Goal: Task Accomplishment & Management: Manage account settings

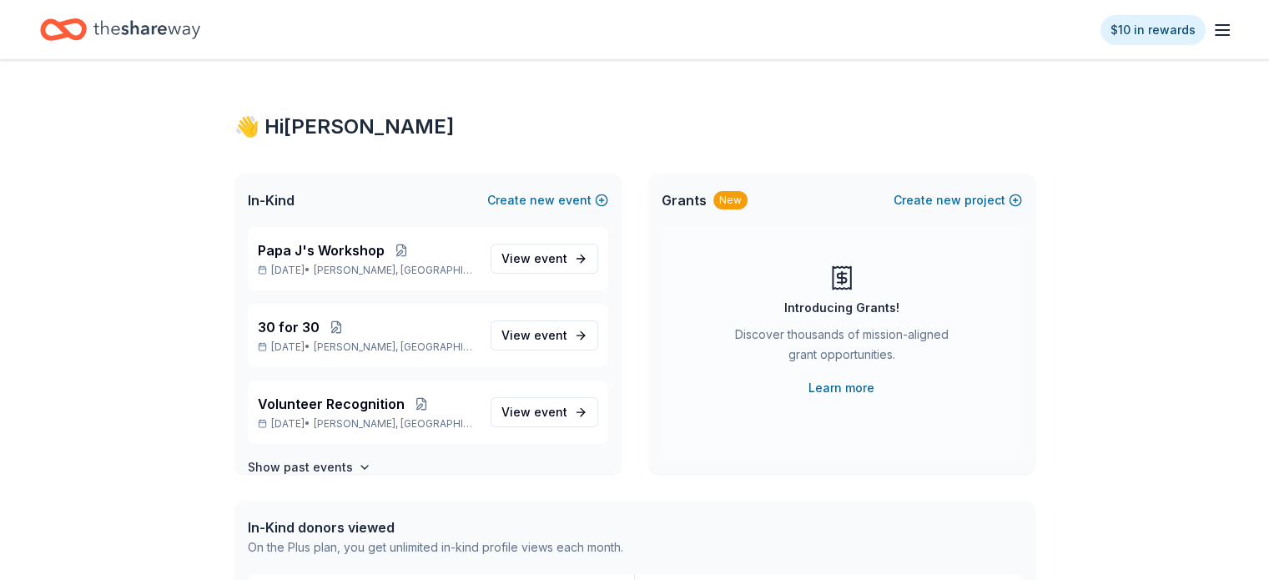
click at [1213, 27] on icon "button" at bounding box center [1223, 30] width 20 height 20
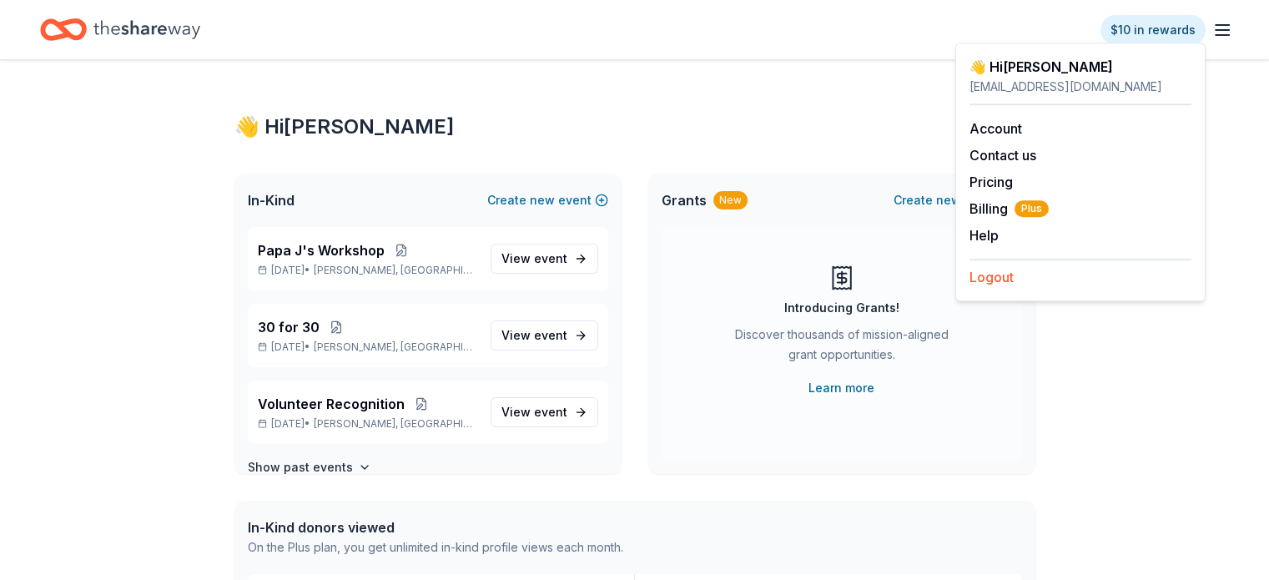
click at [999, 273] on button "Logout" at bounding box center [992, 277] width 44 height 20
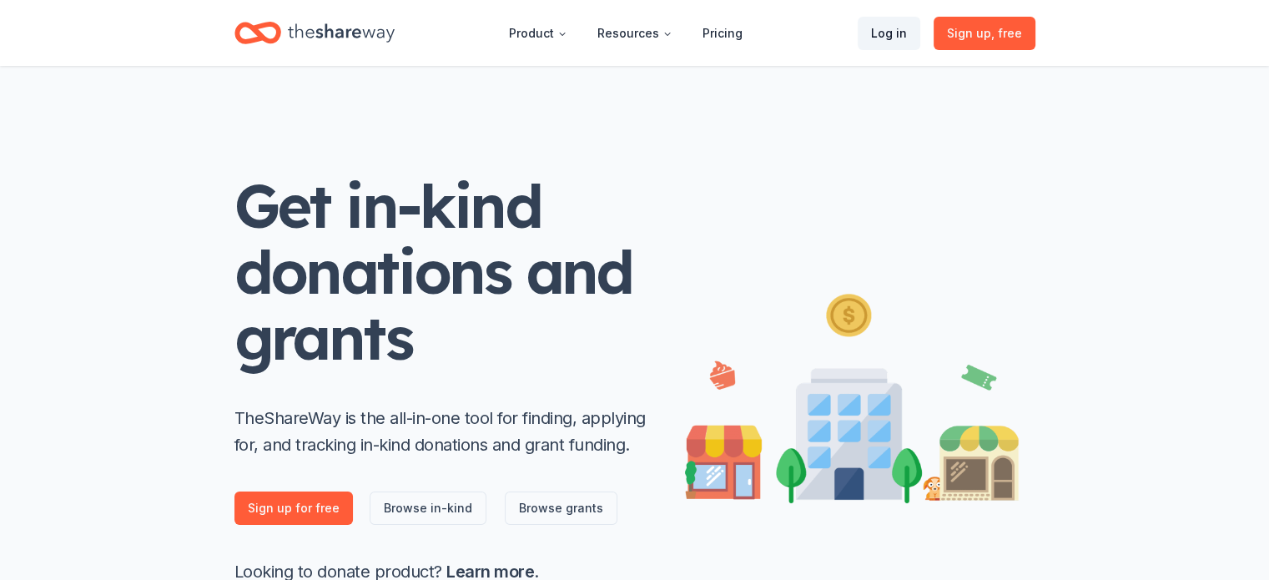
click at [894, 34] on link "Log in" at bounding box center [889, 33] width 63 height 33
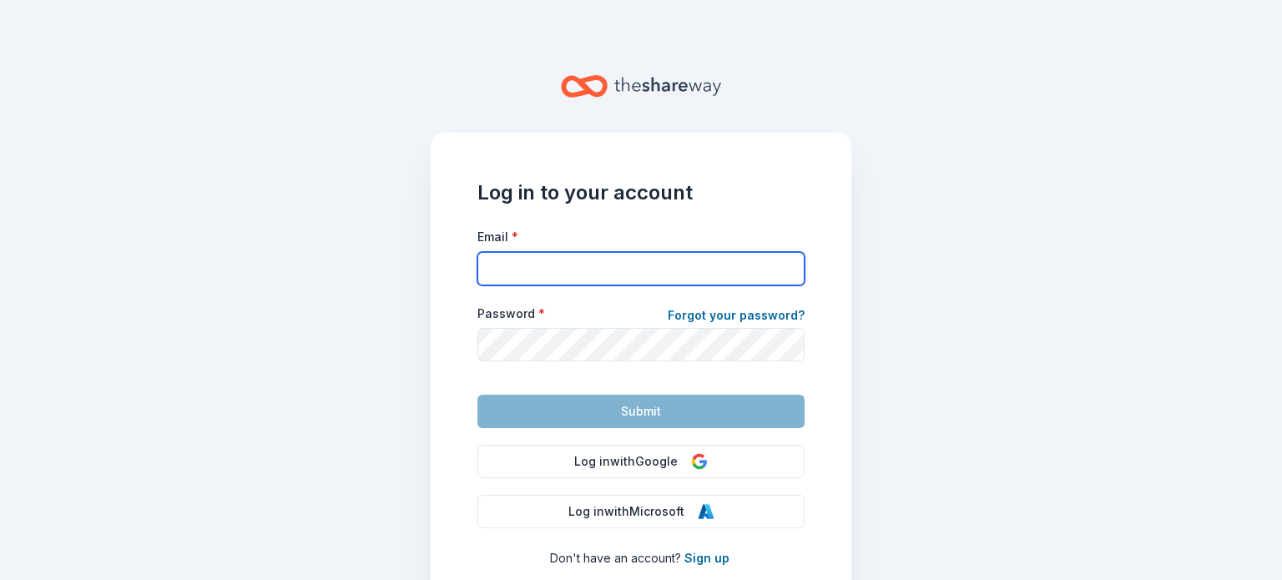
type input "[EMAIL_ADDRESS][DOMAIN_NAME]"
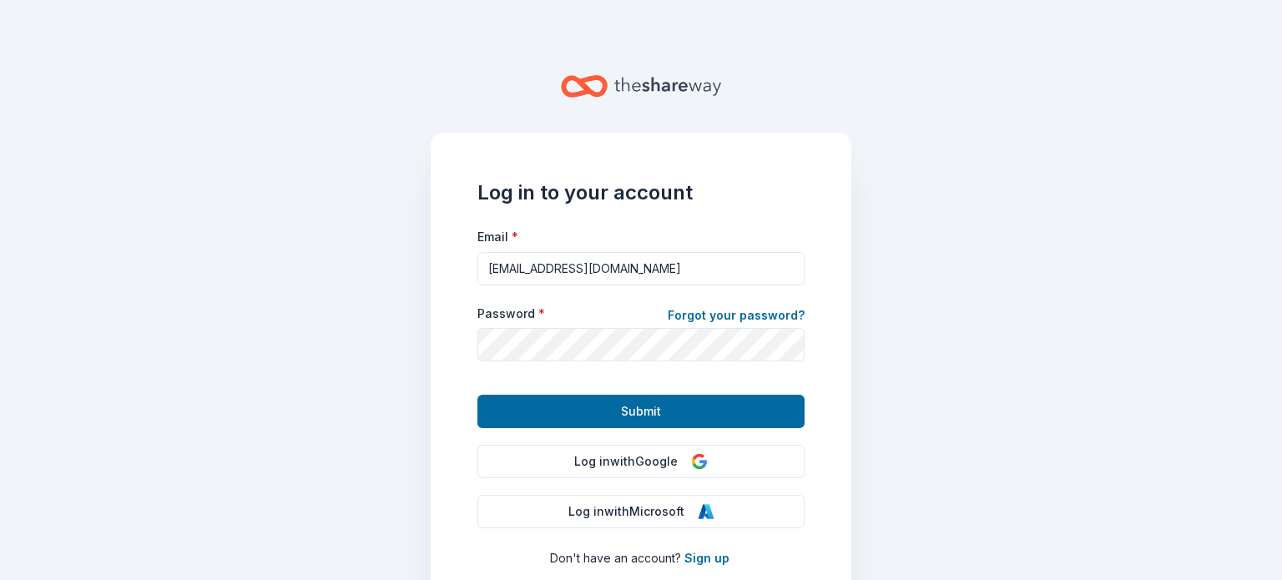
click at [477, 361] on div at bounding box center [477, 361] width 0 height 0
click at [827, 288] on div "Log in to your account Email * [EMAIL_ADDRESS][DOMAIN_NAME] Password * Forgot y…" at bounding box center [641, 374] width 421 height 482
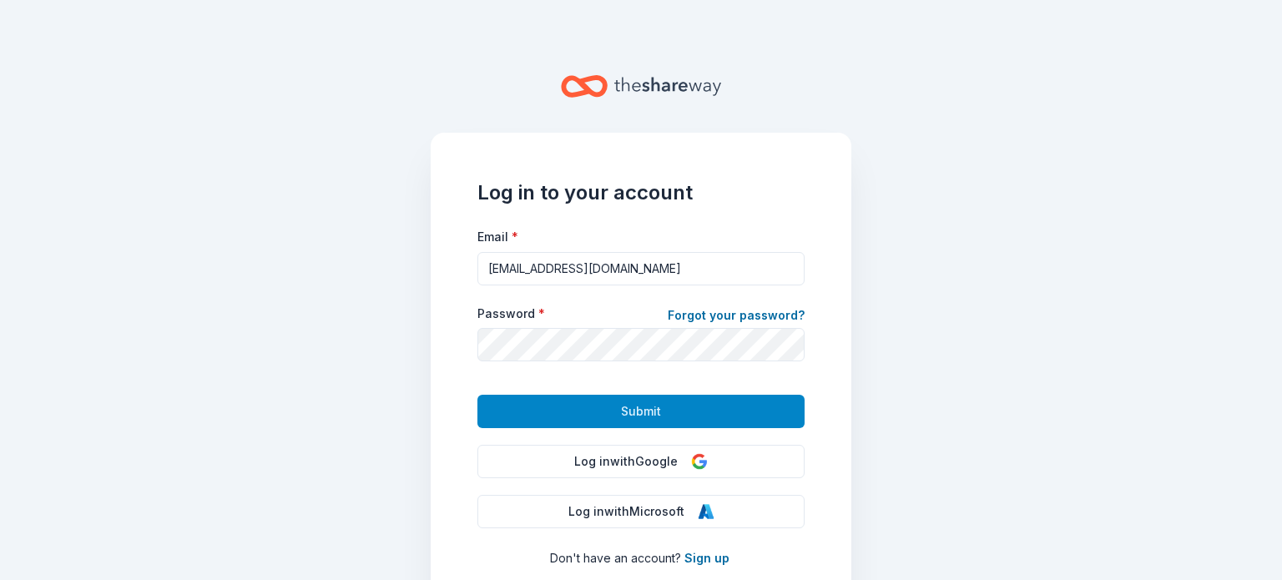
click at [672, 406] on button "Submit" at bounding box center [640, 411] width 327 height 33
